Goal: Information Seeking & Learning: Learn about a topic

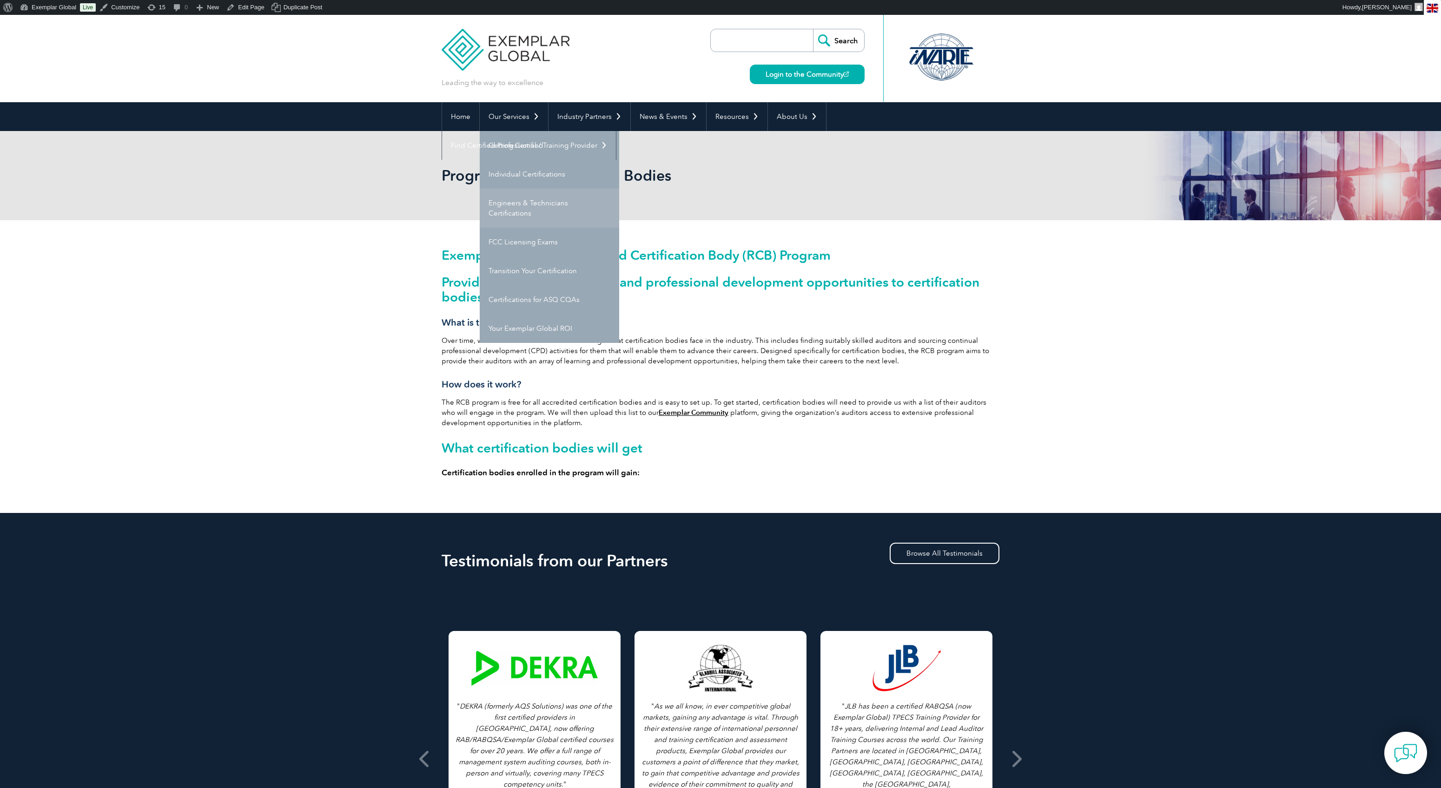
click at [522, 204] on link "Engineers & Technicians Certifications" at bounding box center [549, 208] width 139 height 39
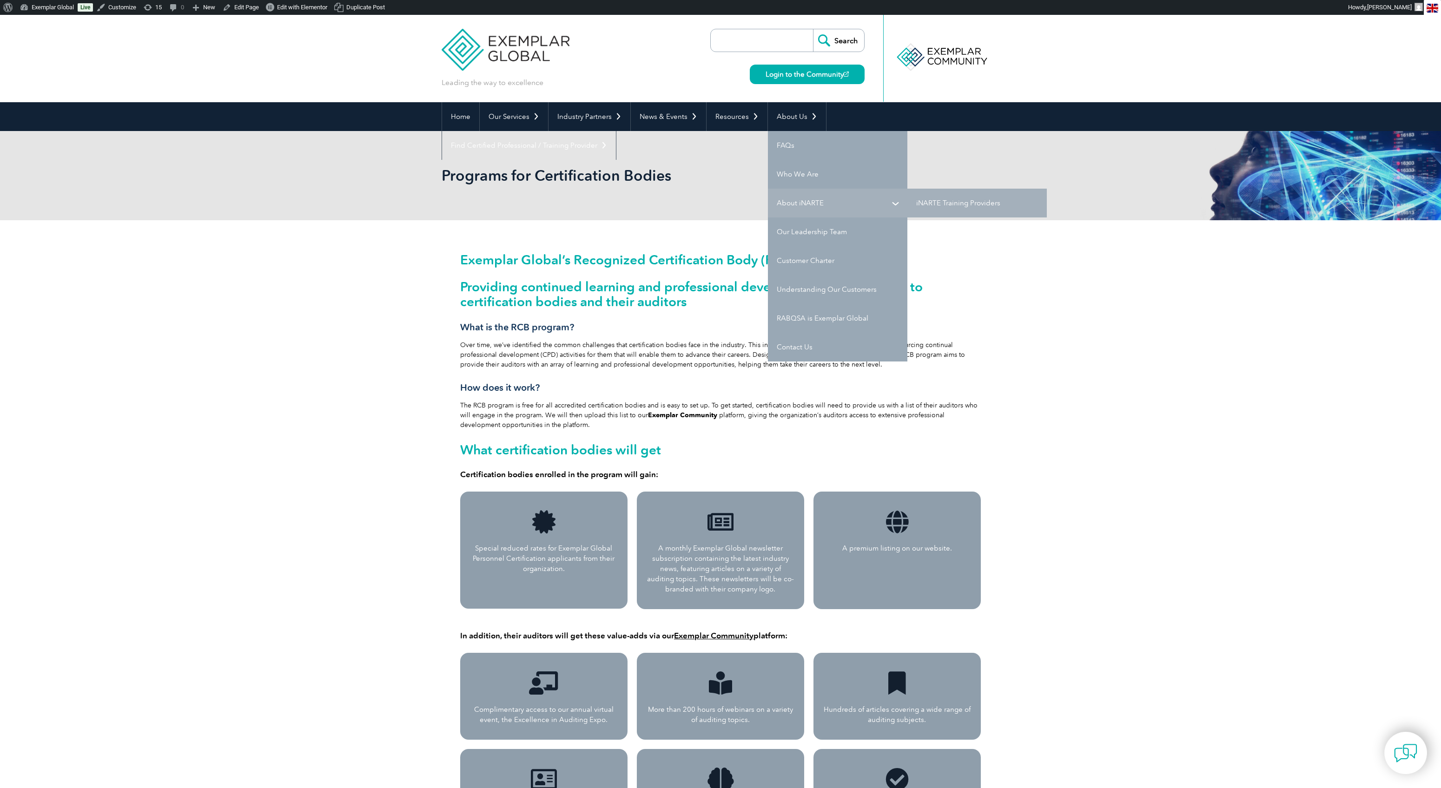
click at [796, 207] on link "About iNARTE" at bounding box center [837, 203] width 139 height 29
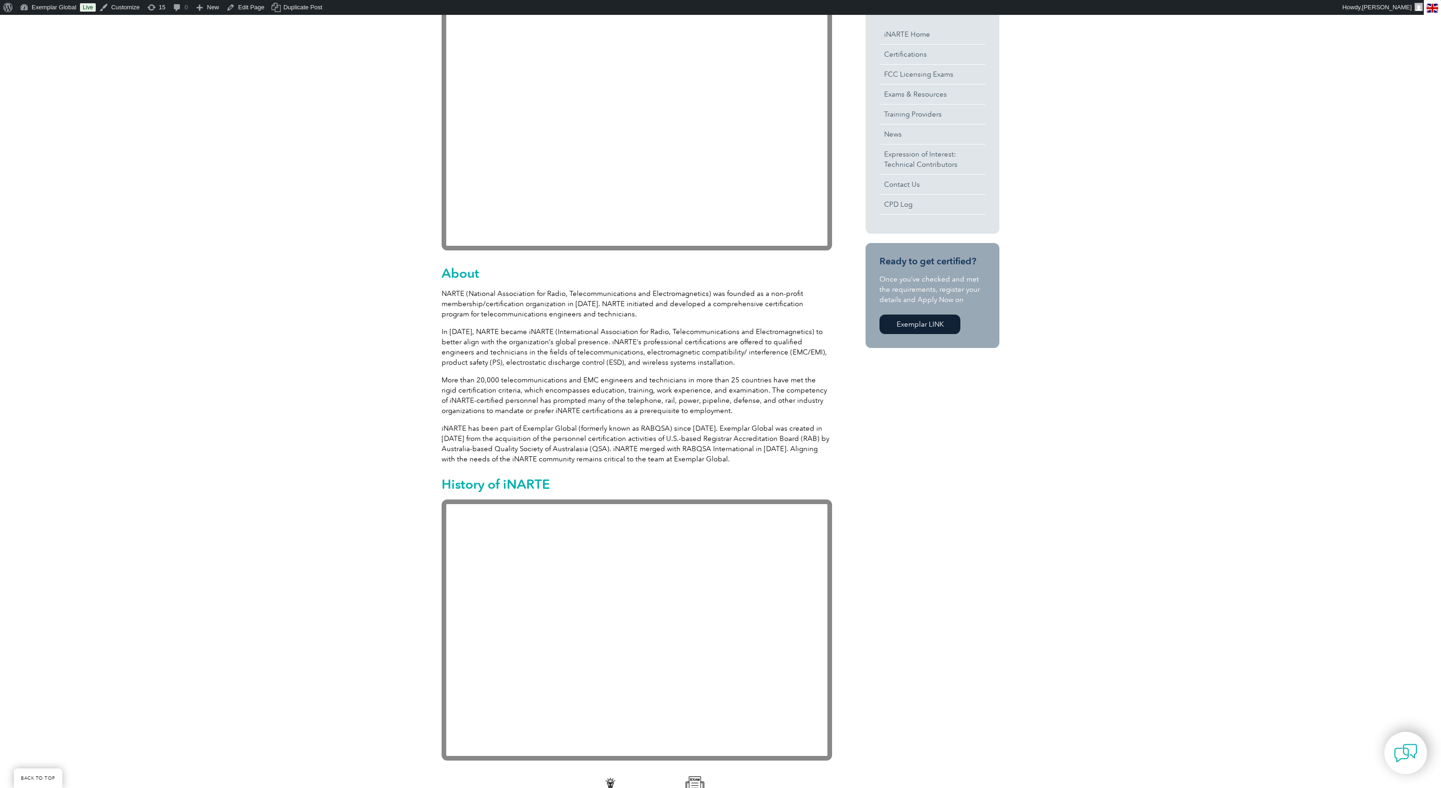
scroll to position [261, 0]
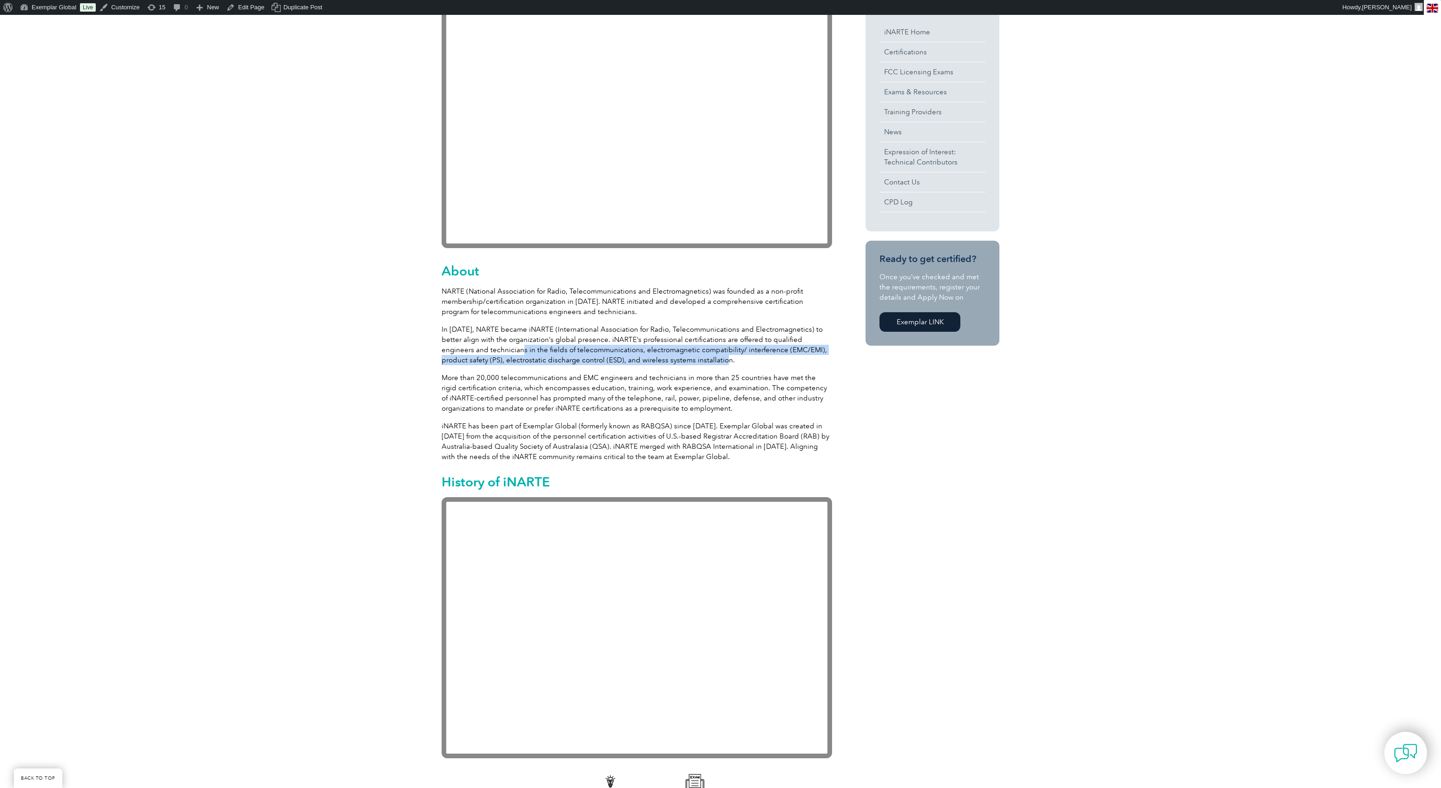
drag, startPoint x: 478, startPoint y: 352, endPoint x: 681, endPoint y: 363, distance: 203.4
click at [681, 363] on p "In [DATE], NARTE became iNARTE (International Association for Radio, Telecommun…" at bounding box center [637, 344] width 390 height 41
copy p "in the fields of telecommunications, electromagnetic compatibility/ interferenc…"
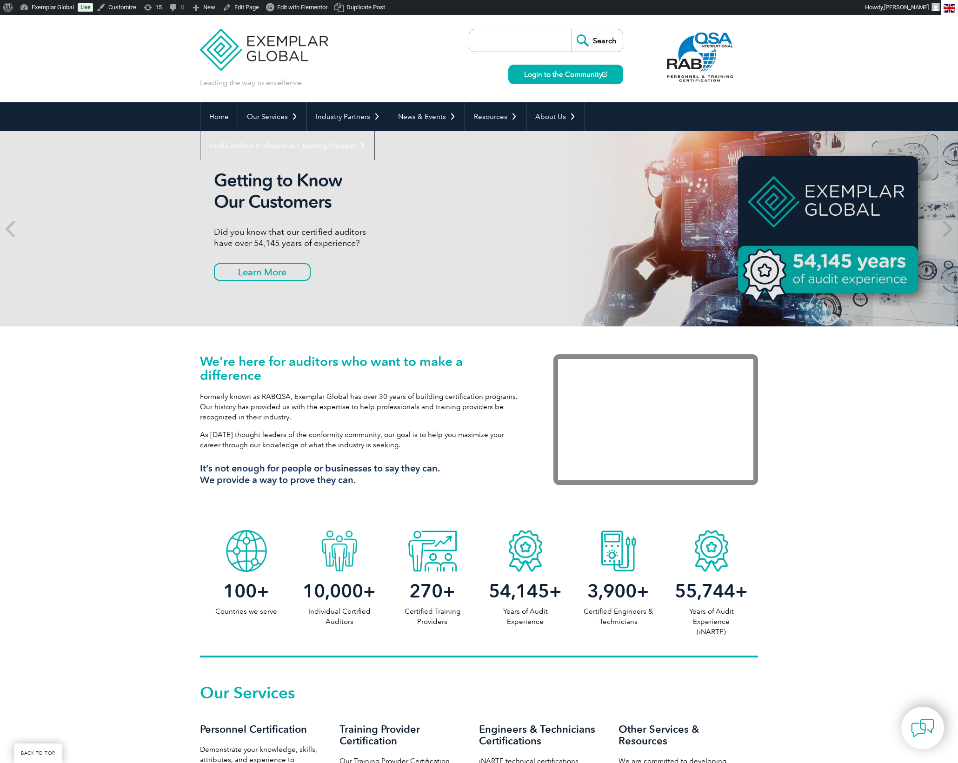
scroll to position [1200, 0]
